Goal: Check status: Check status

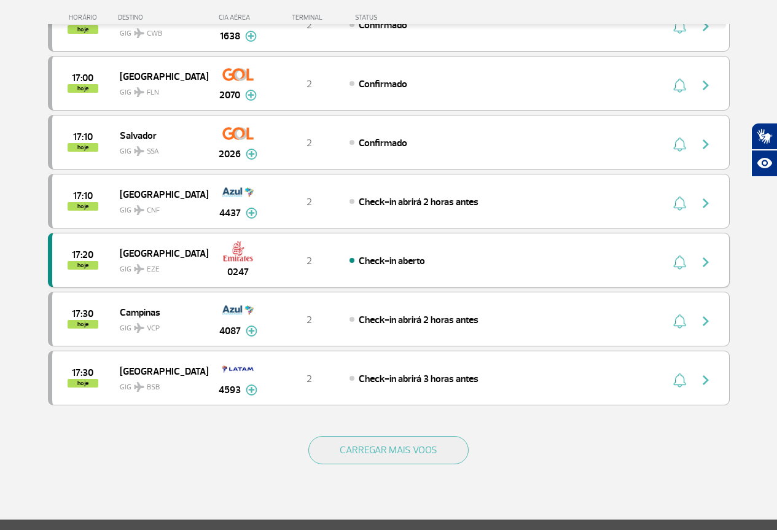
scroll to position [983, 0]
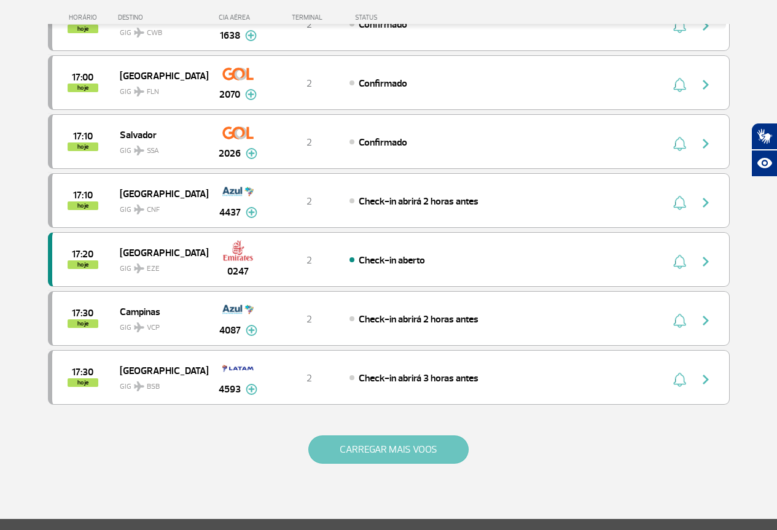
click at [392, 440] on button "CARREGAR MAIS VOOS" at bounding box center [388, 450] width 160 height 28
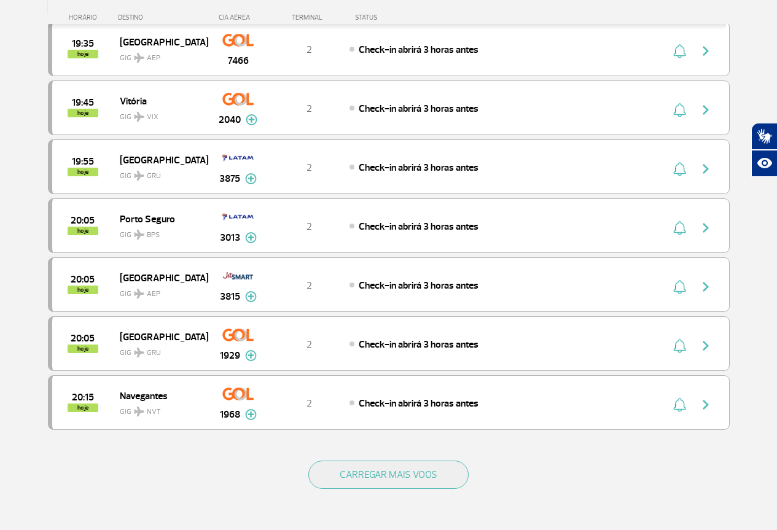
scroll to position [2151, 0]
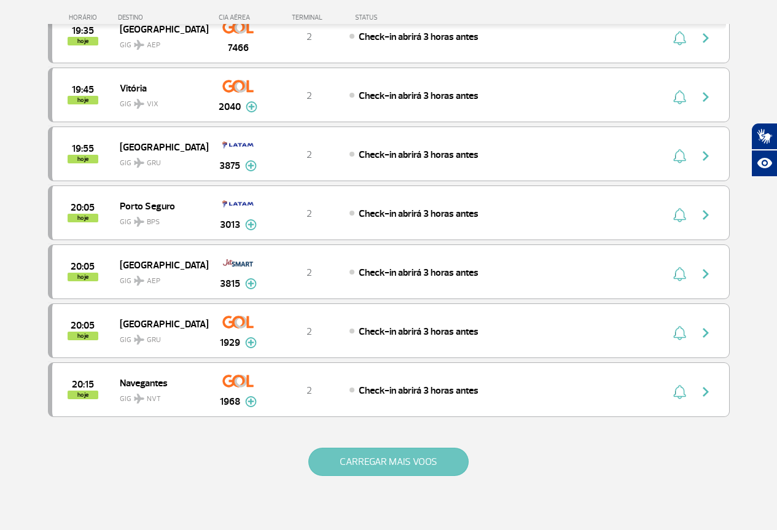
click at [408, 456] on button "CARREGAR MAIS VOOS" at bounding box center [388, 462] width 160 height 28
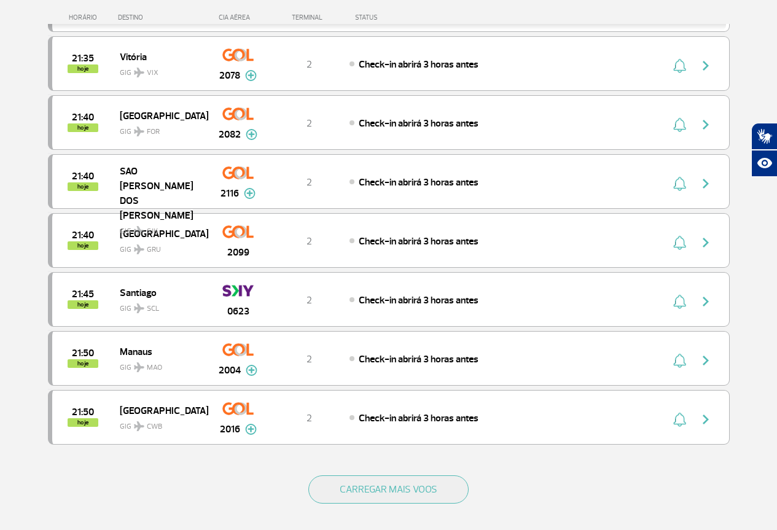
scroll to position [3318, 0]
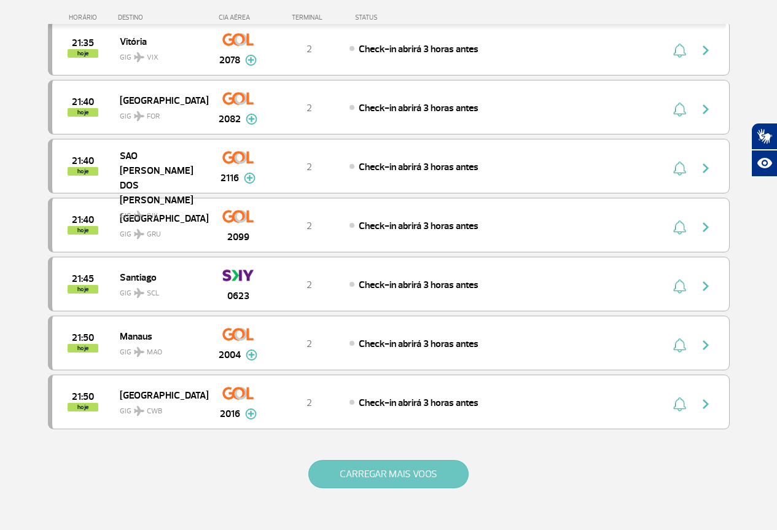
click at [445, 466] on button "CARREGAR MAIS VOOS" at bounding box center [388, 474] width 160 height 28
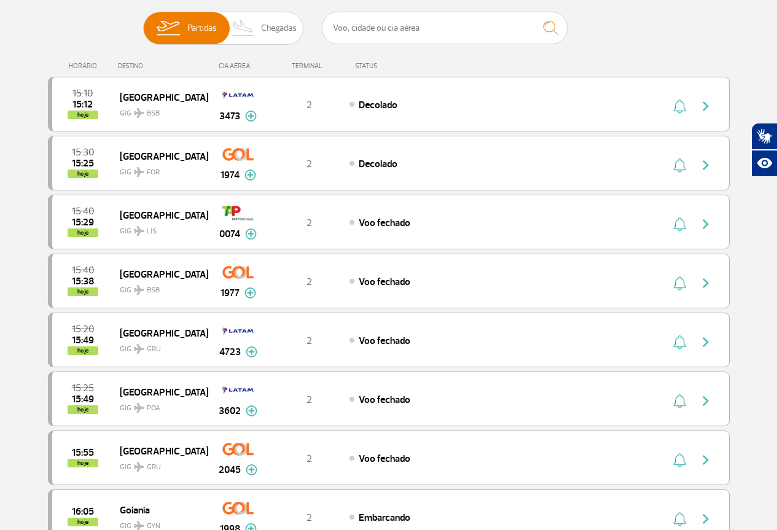
scroll to position [123, 0]
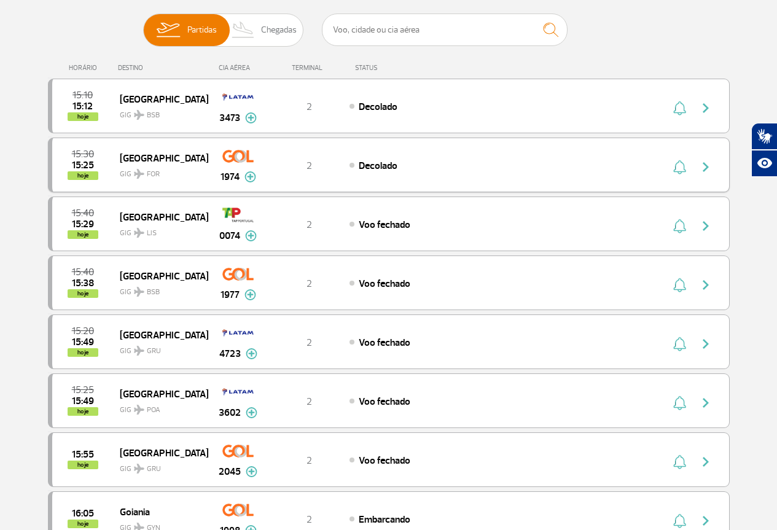
click at [145, 170] on span "GIG FOR" at bounding box center [159, 171] width 79 height 18
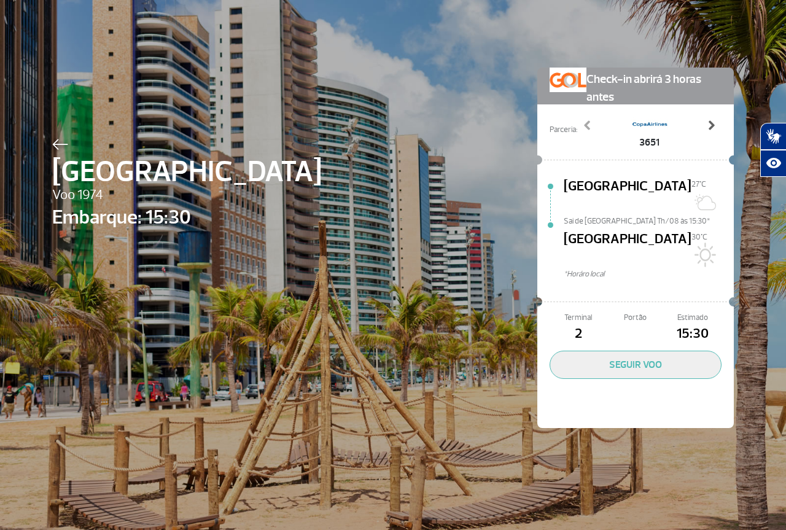
click at [705, 128] on span at bounding box center [711, 125] width 12 height 12
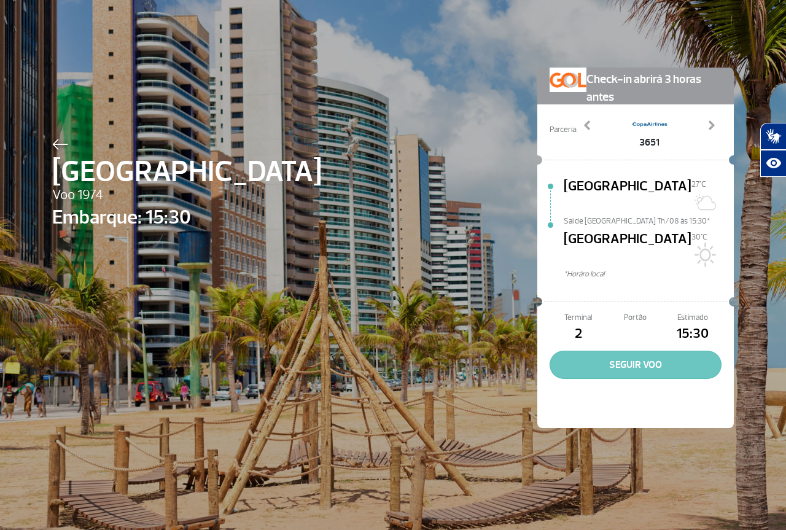
click at [669, 351] on button "SEGUIR VOO" at bounding box center [636, 365] width 172 height 28
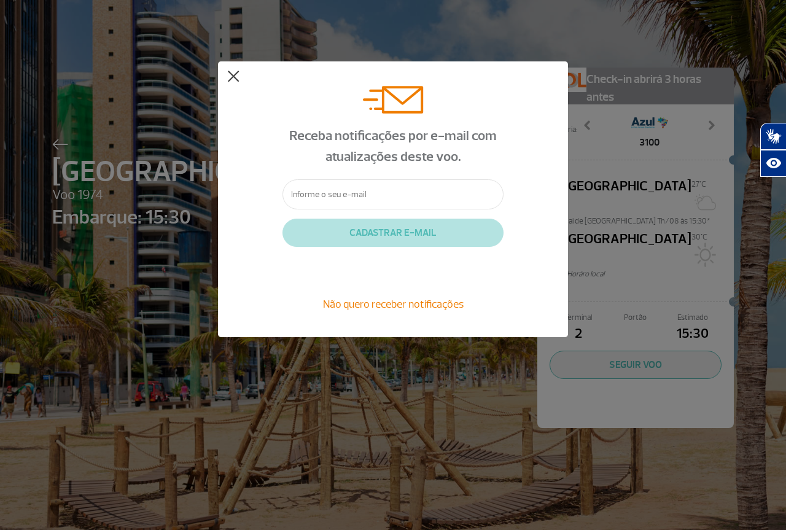
click at [237, 76] on button at bounding box center [233, 77] width 12 height 12
